Goal: Task Accomplishment & Management: Manage account settings

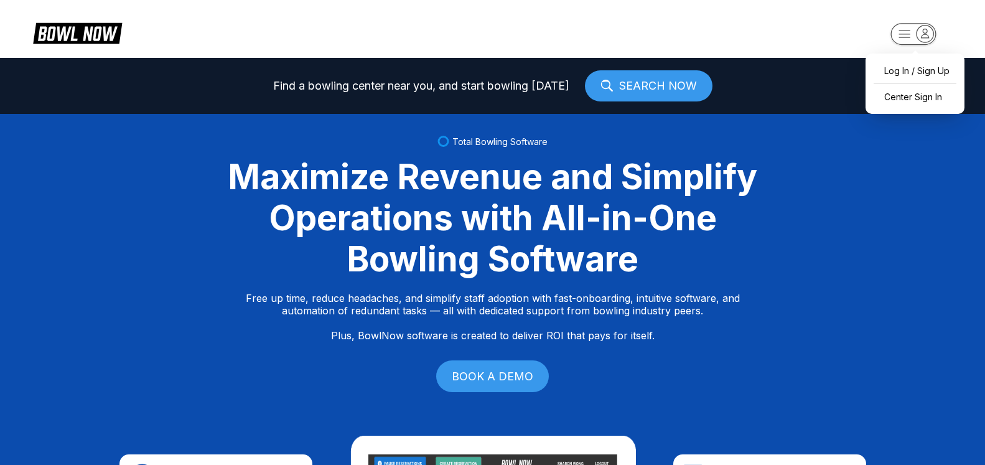
click at [923, 27] on icon "button" at bounding box center [925, 33] width 17 height 17
click at [909, 96] on div "Center Sign In" at bounding box center [915, 97] width 87 height 22
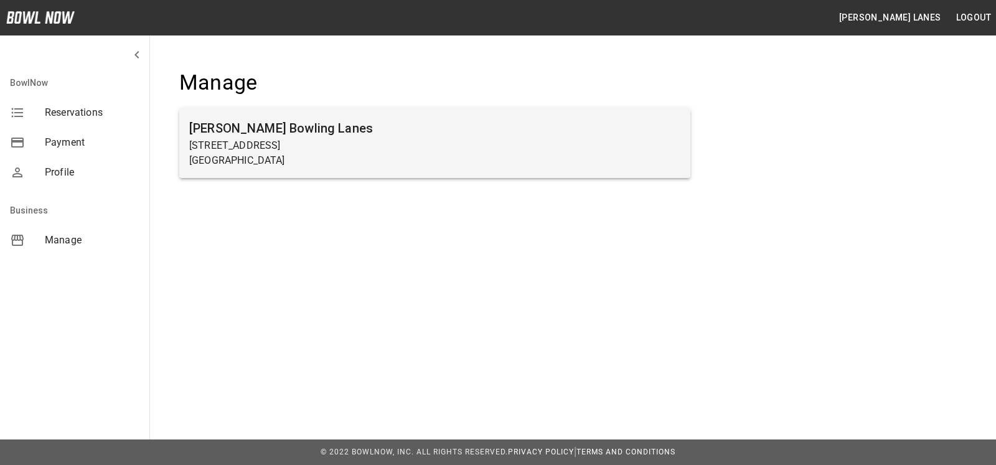
click at [460, 146] on p "[STREET_ADDRESS]" at bounding box center [434, 145] width 491 height 15
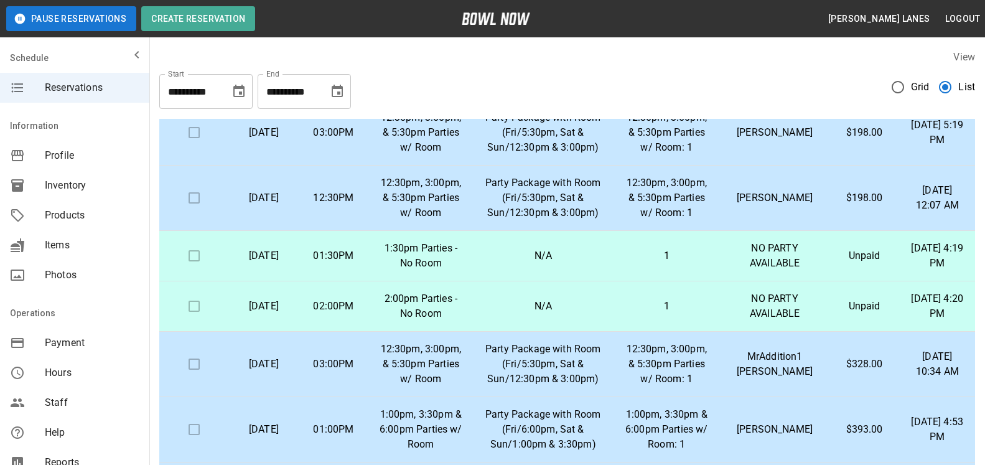
scroll to position [572, 0]
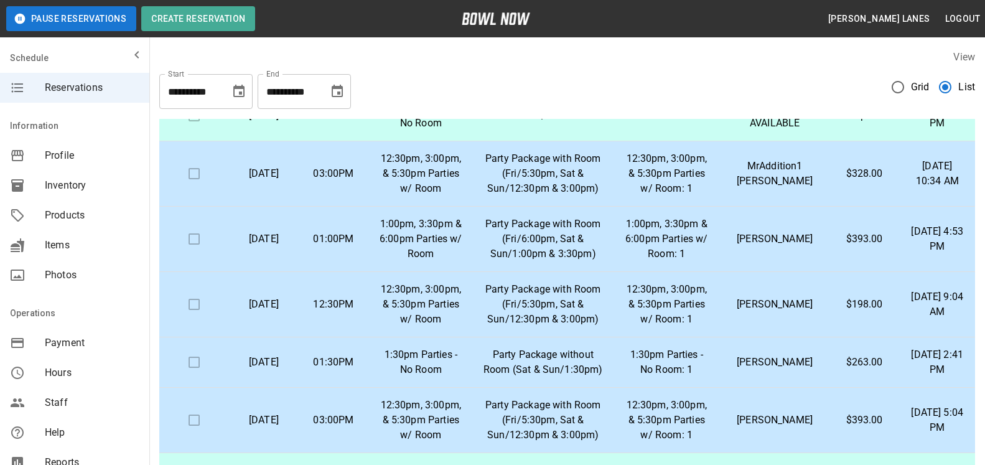
click at [840, 247] on p "$393.00" at bounding box center [865, 239] width 50 height 15
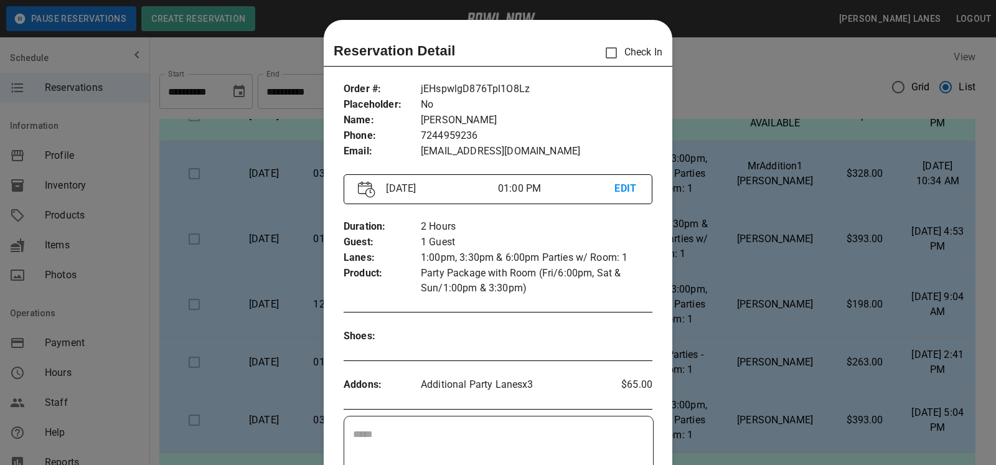
click at [746, 273] on div at bounding box center [498, 232] width 996 height 465
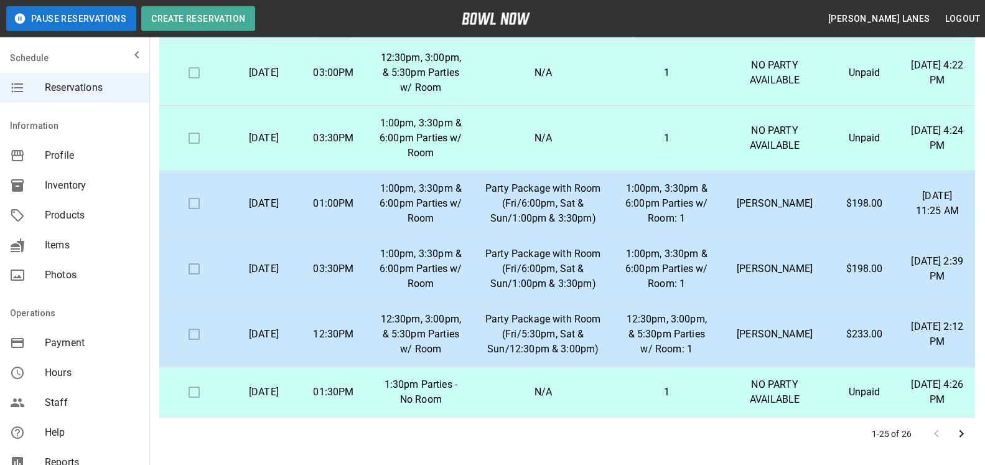
scroll to position [224, 0]
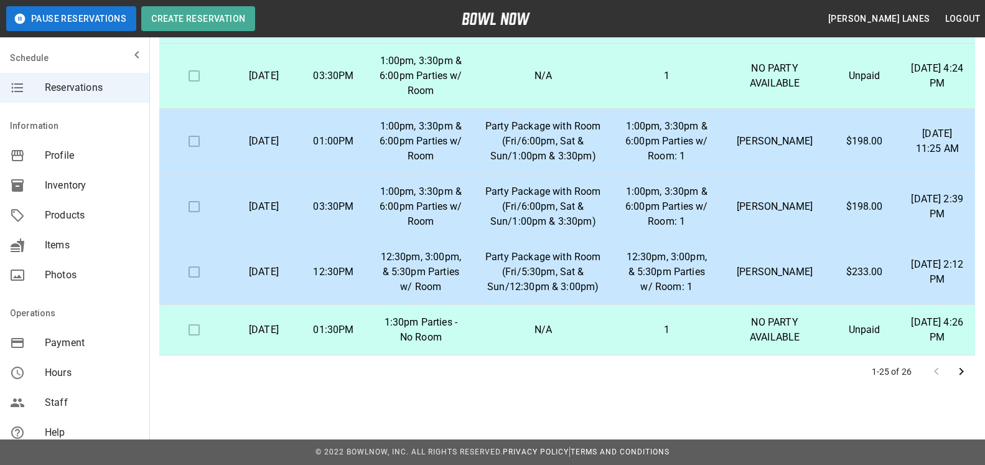
click at [963, 373] on icon "Go to next page" at bounding box center [961, 371] width 15 height 15
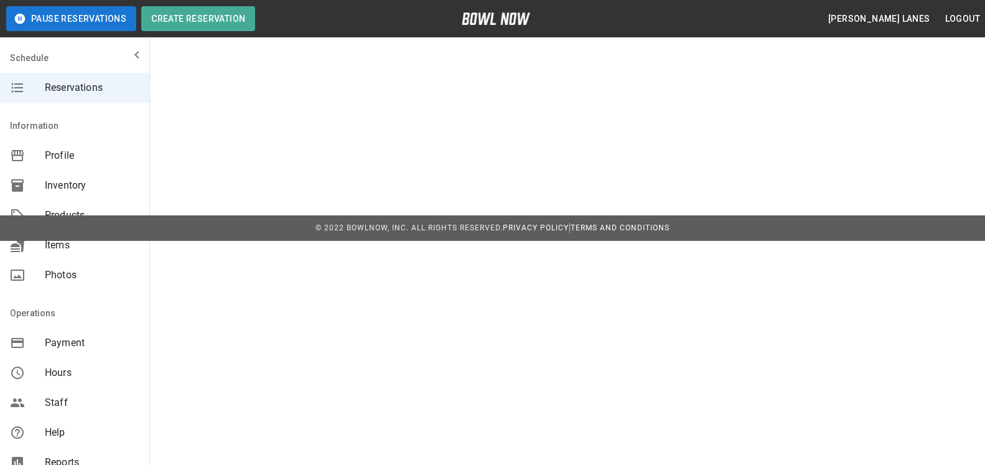
scroll to position [0, 0]
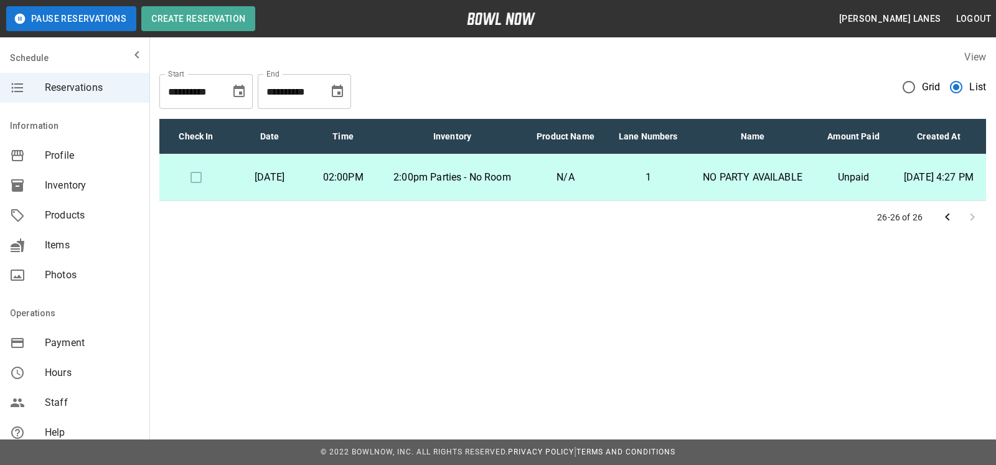
click at [332, 97] on icon "Choose date, selected date is Nov 2, 2025" at bounding box center [337, 91] width 15 height 15
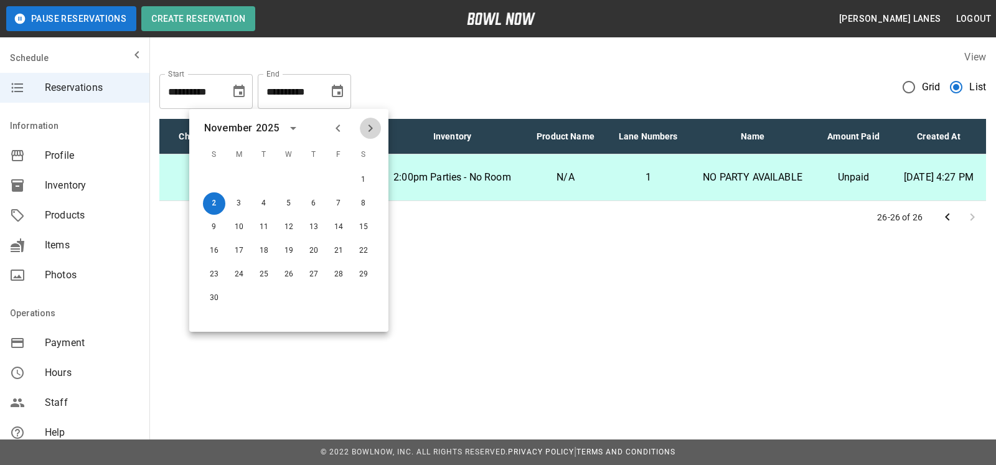
drag, startPoint x: 370, startPoint y: 128, endPoint x: 374, endPoint y: 160, distance: 31.9
click at [372, 129] on icon "Next month" at bounding box center [370, 128] width 15 height 15
click at [343, 252] on button "26" at bounding box center [338, 251] width 22 height 22
type input "**********"
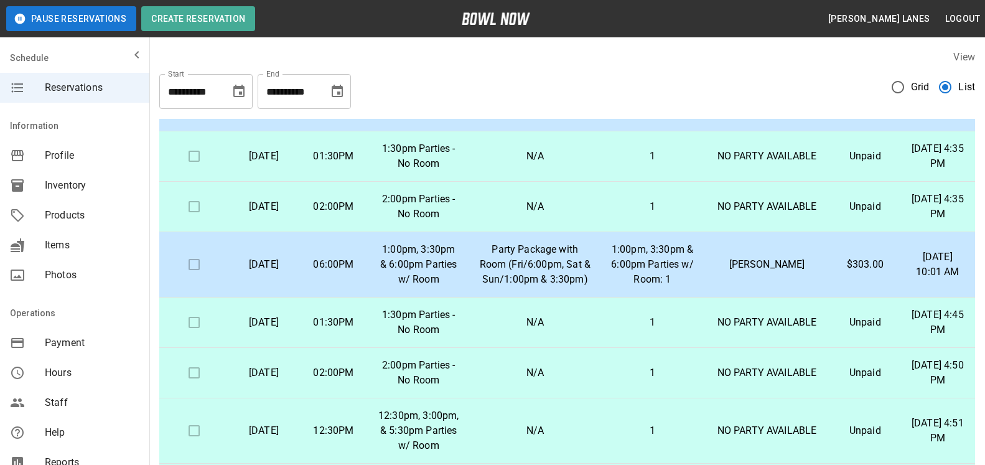
scroll to position [1016, 0]
click at [557, 55] on p "Party Package with Room (Fri/6:00pm, Sat & Sun/1:00pm & 3:30pm)" at bounding box center [535, 33] width 113 height 45
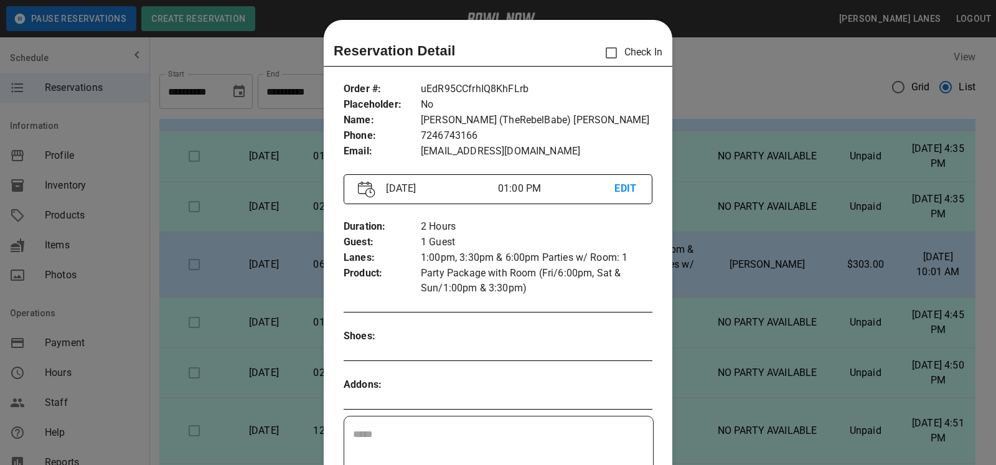
click at [878, 206] on div at bounding box center [498, 232] width 996 height 465
